Goal: Navigation & Orientation: Find specific page/section

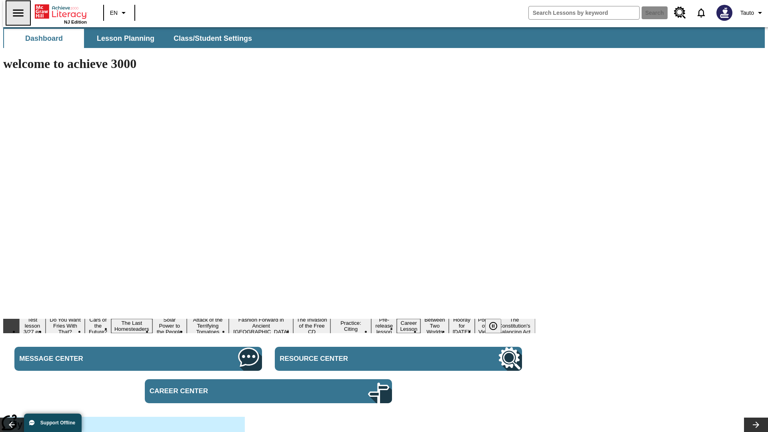
click at [15, 13] on icon "Open side menu" at bounding box center [18, 12] width 10 height 7
